Goal: Task Accomplishment & Management: Manage account settings

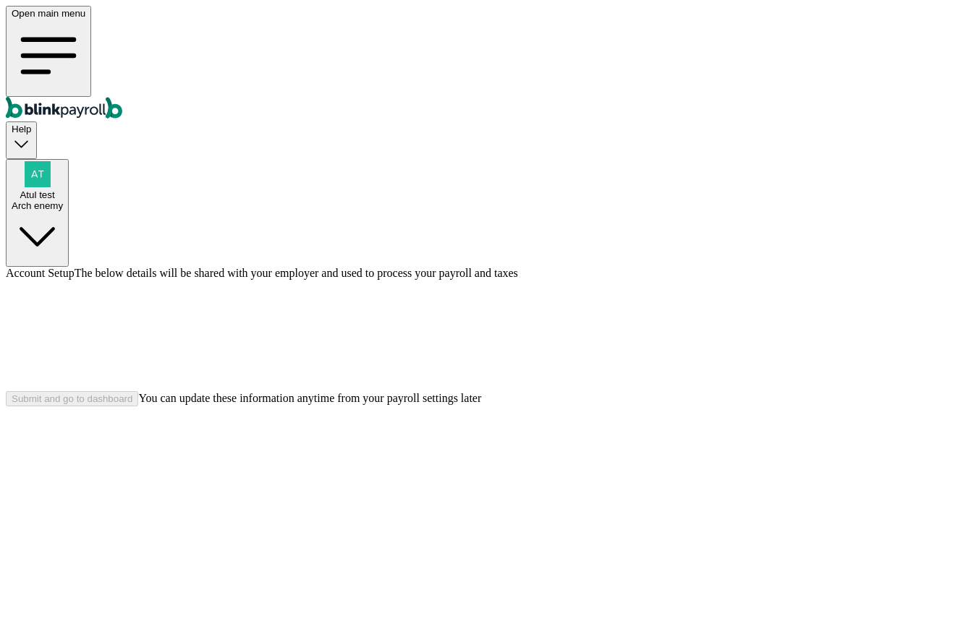
click at [72, 97] on icon "Global" at bounding box center [56, 108] width 100 height 22
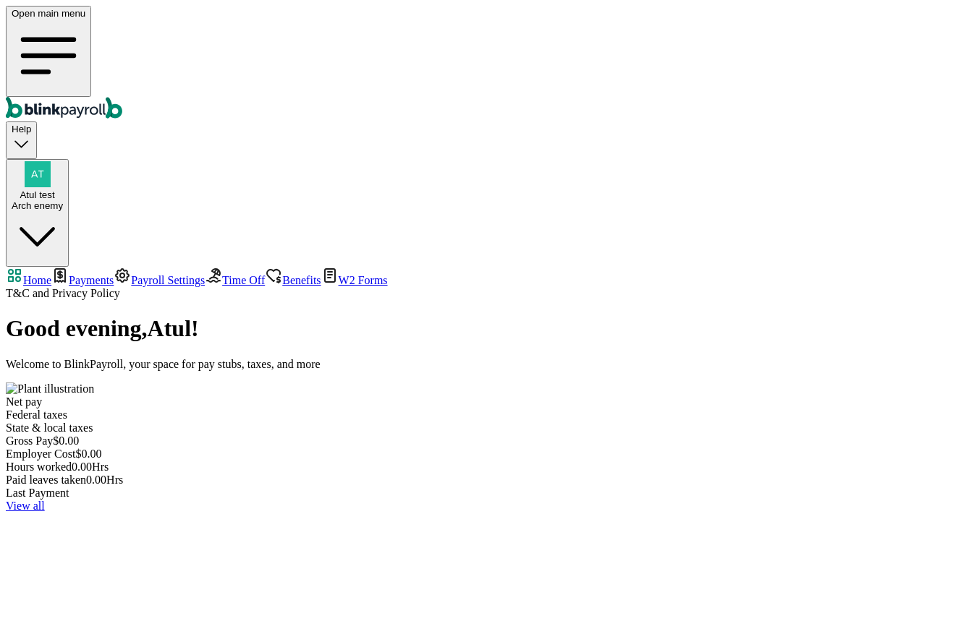
select select "2025"
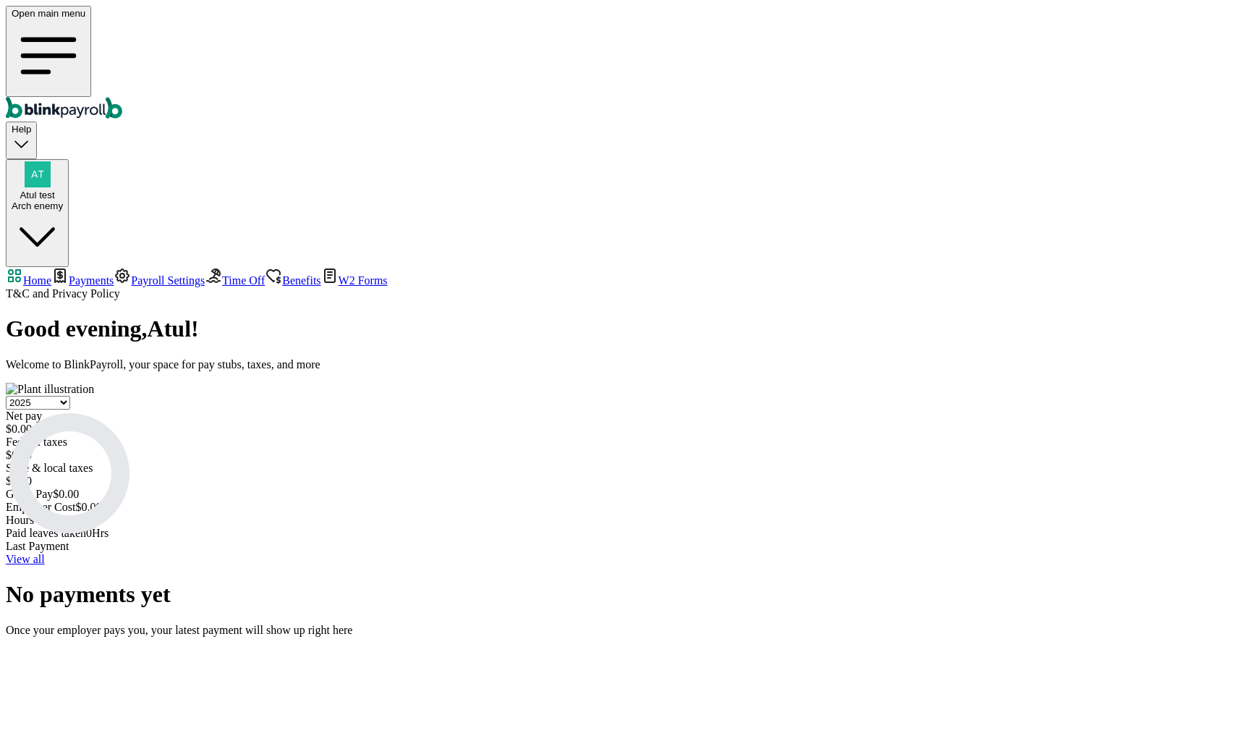
click at [51, 107] on icon "Global" at bounding box center [47, 111] width 8 height 8
click at [131, 274] on span "Payroll Settings" at bounding box center [168, 280] width 74 height 12
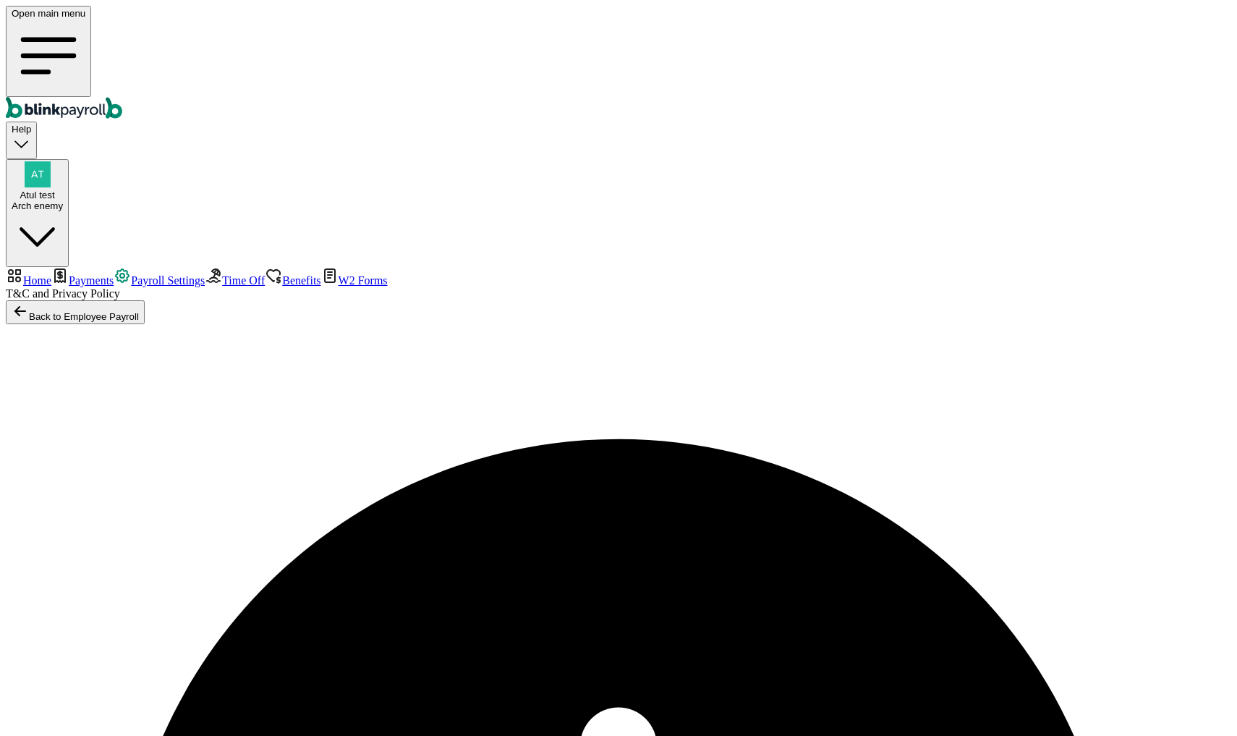
click at [51, 274] on link "Home" at bounding box center [29, 280] width 46 height 12
select select "2025"
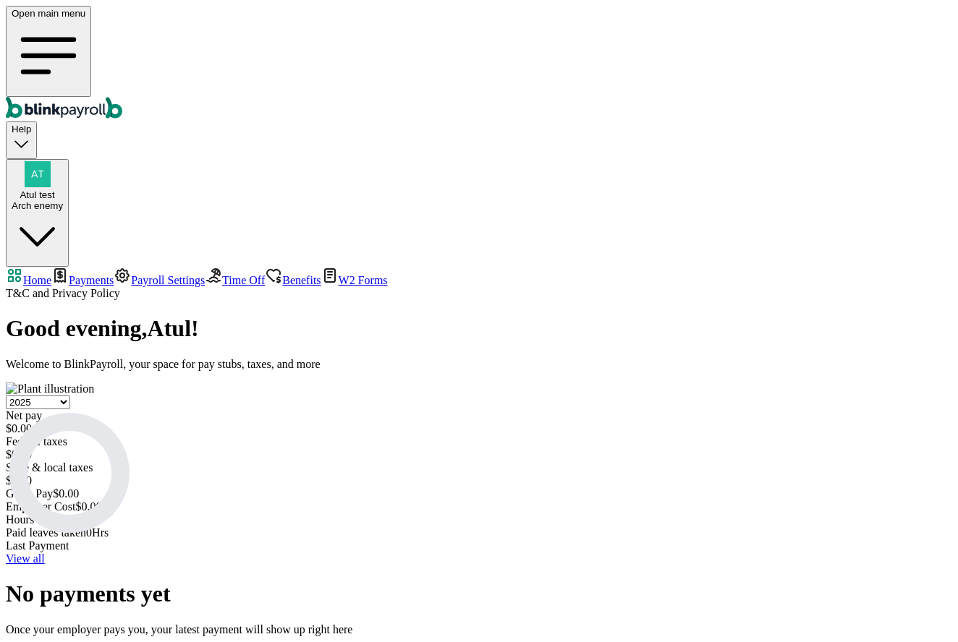
click at [63, 161] on div "button" at bounding box center [37, 175] width 51 height 28
